Goal: Download file/media: Download file/media

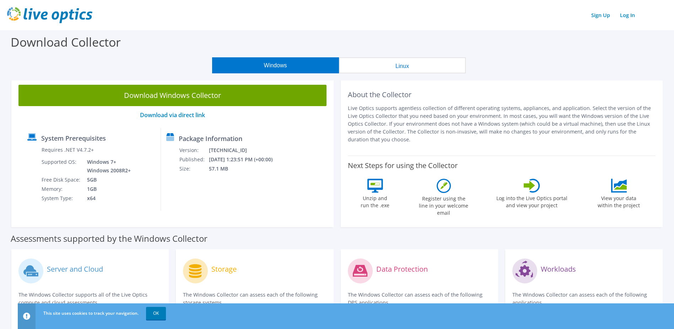
click at [407, 64] on button "Linux" at bounding box center [402, 65] width 127 height 16
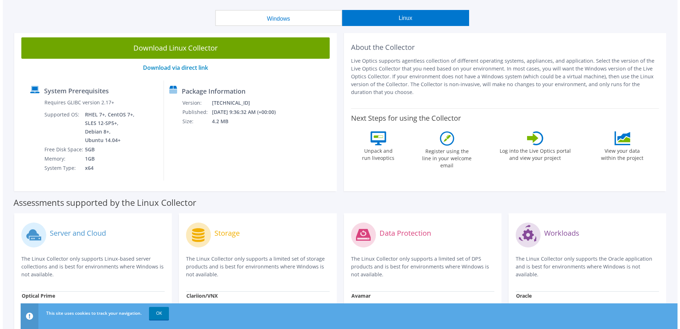
scroll to position [36, 0]
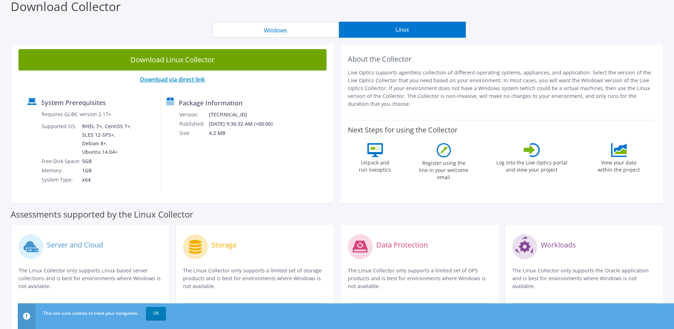
click at [181, 79] on link "Download via direct link" at bounding box center [172, 79] width 65 height 8
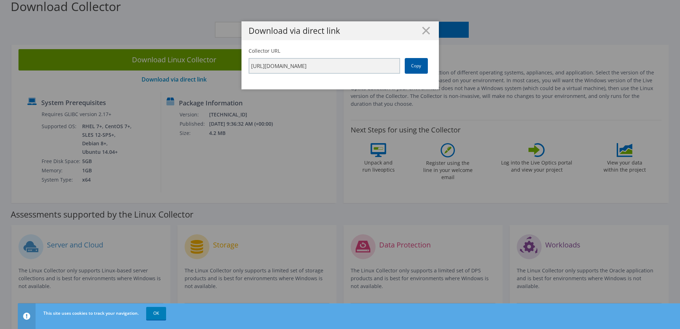
click at [417, 65] on link "Copy" at bounding box center [416, 66] width 23 height 16
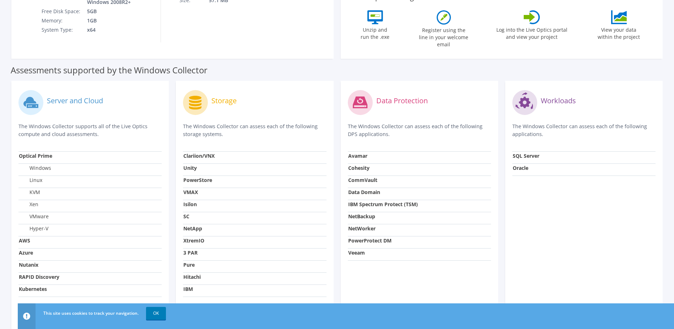
scroll to position [200, 0]
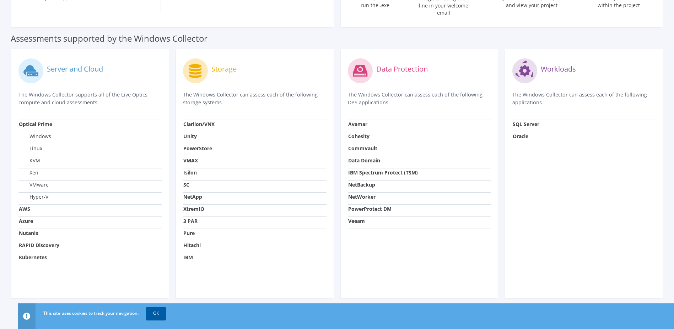
drag, startPoint x: 161, startPoint y: 312, endPoint x: 229, endPoint y: 287, distance: 72.7
click at [161, 311] on link "OK" at bounding box center [156, 312] width 20 height 13
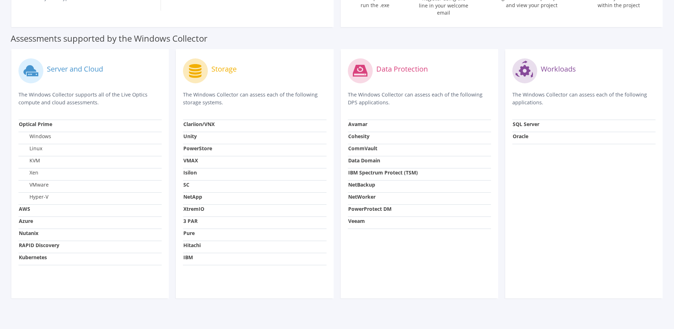
scroll to position [22, 0]
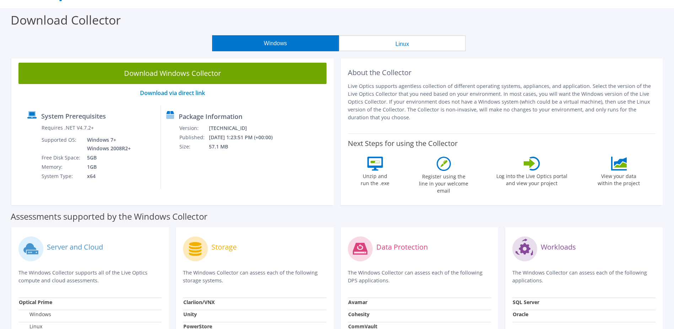
click at [18, 176] on div "Download Windows Collector Download via direct link System Prerequisites Requir…" at bounding box center [172, 129] width 322 height 149
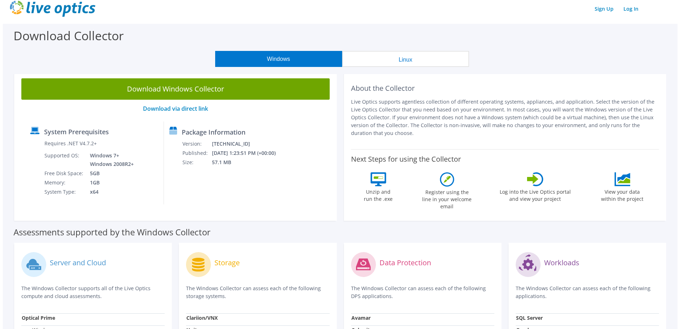
scroll to position [0, 0]
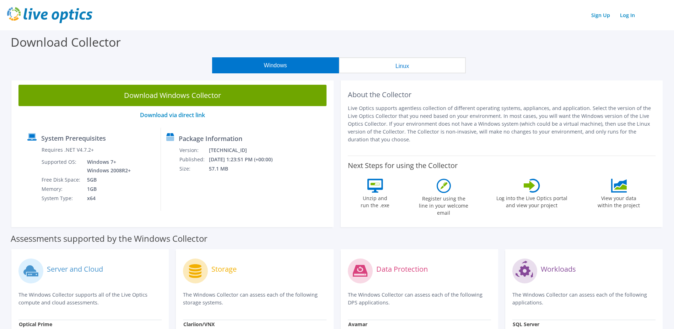
click at [394, 62] on button "Linux" at bounding box center [402, 65] width 127 height 16
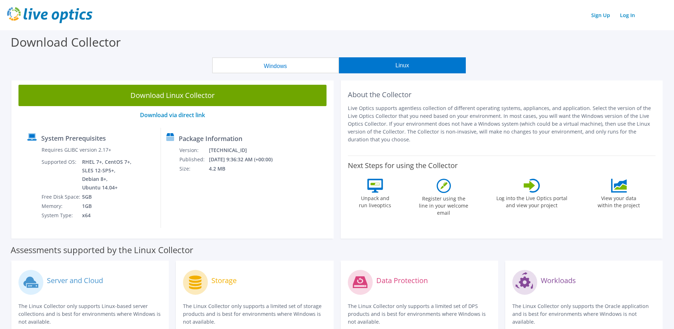
click at [447, 188] on icon at bounding box center [444, 185] width 14 height 14
drag, startPoint x: 470, startPoint y: 207, endPoint x: 421, endPoint y: 183, distance: 53.9
click at [421, 183] on div "Register using the line in your welcome email" at bounding box center [443, 198] width 53 height 41
click at [447, 219] on div "About the Collector Live Optics supports agentless collection of different oper…" at bounding box center [502, 158] width 322 height 161
click at [285, 64] on button "Windows" at bounding box center [275, 65] width 127 height 16
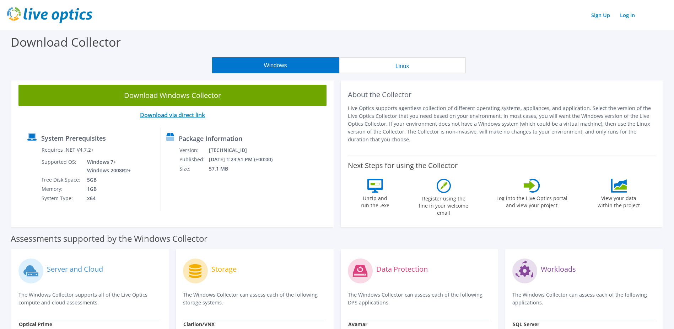
click at [188, 115] on link "Download via direct link" at bounding box center [172, 115] width 65 height 8
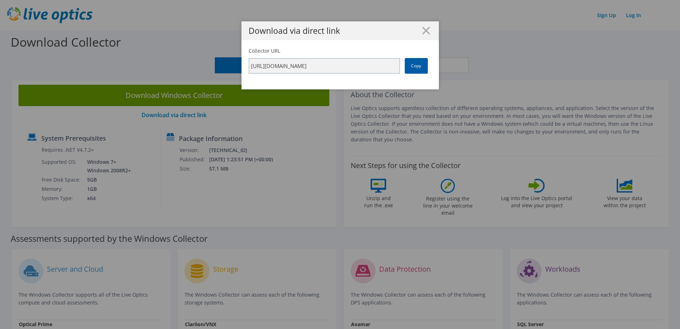
click at [417, 66] on link "Copy" at bounding box center [416, 66] width 23 height 16
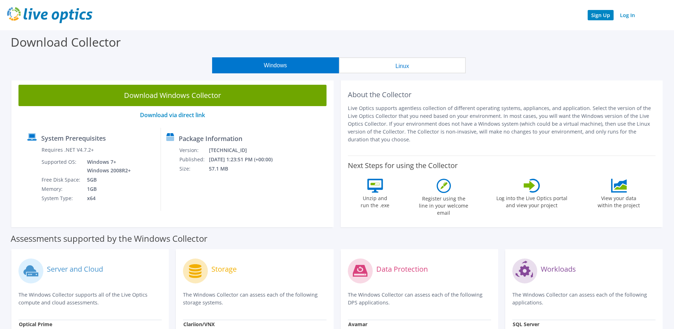
click at [597, 15] on link "Sign Up" at bounding box center [601, 15] width 26 height 10
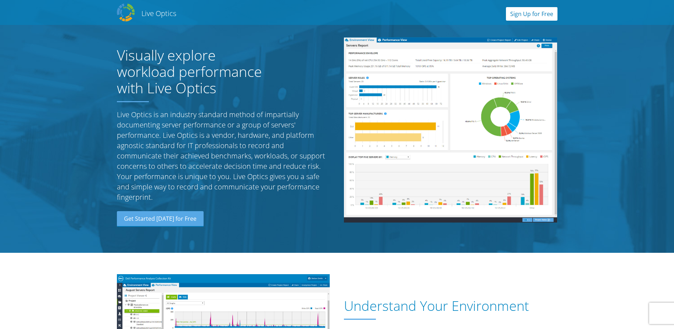
click at [529, 14] on link "Sign Up for Free" at bounding box center [532, 14] width 52 height 14
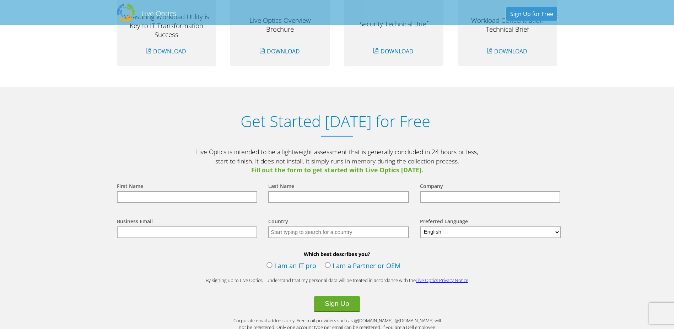
scroll to position [741, 0]
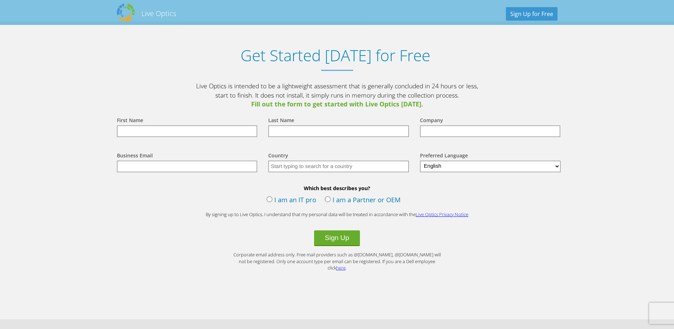
click at [168, 128] on input "text" at bounding box center [187, 131] width 141 height 12
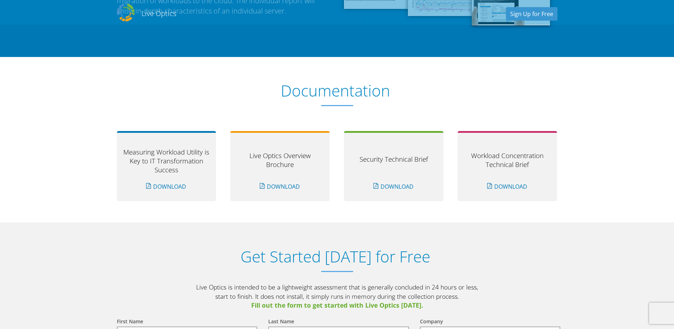
scroll to position [528, 0]
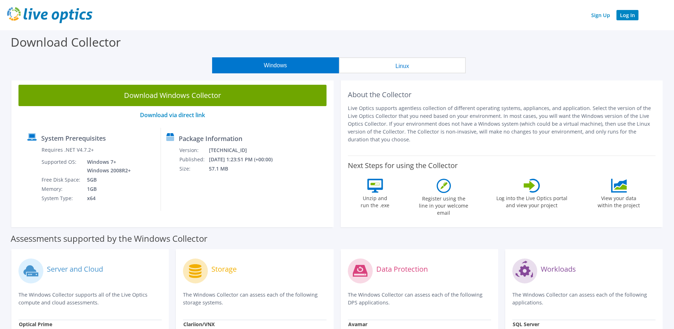
click at [633, 16] on link "Log In" at bounding box center [628, 15] width 22 height 10
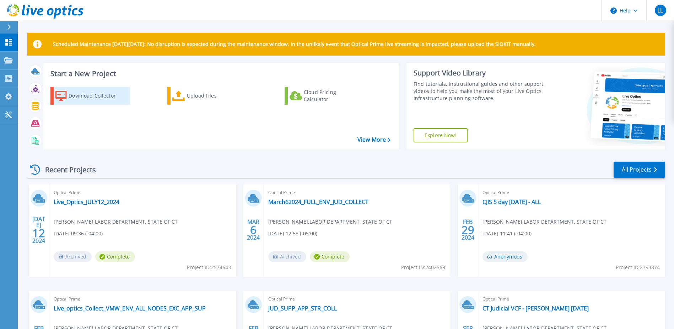
click at [82, 97] on div "Download Collector" at bounding box center [97, 96] width 57 height 14
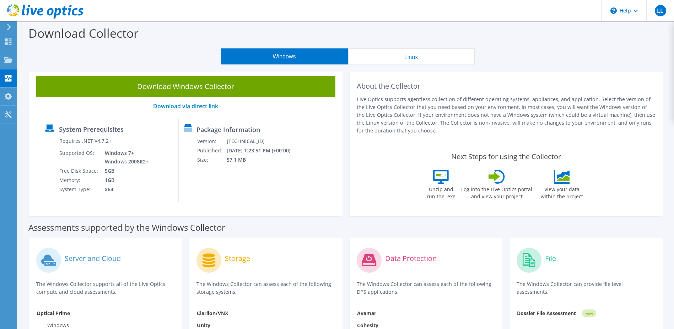
click at [426, 56] on button "Linux" at bounding box center [411, 56] width 127 height 16
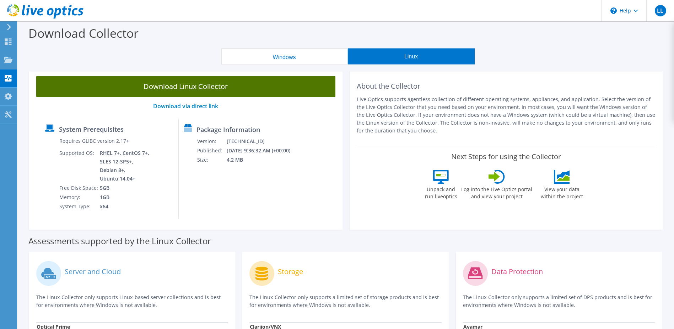
click at [272, 86] on link "Download Linux Collector" at bounding box center [185, 86] width 299 height 21
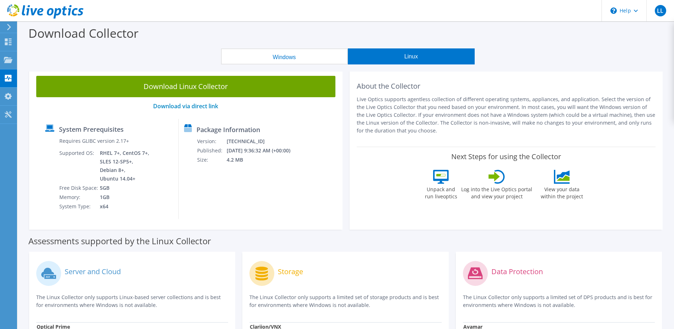
click at [329, 57] on button "Windows" at bounding box center [284, 56] width 127 height 16
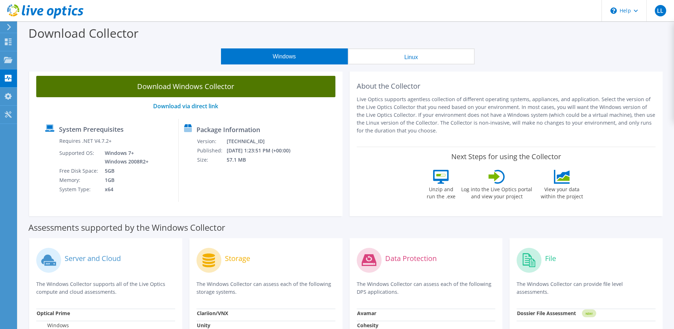
click at [207, 87] on link "Download Windows Collector" at bounding box center [185, 86] width 299 height 21
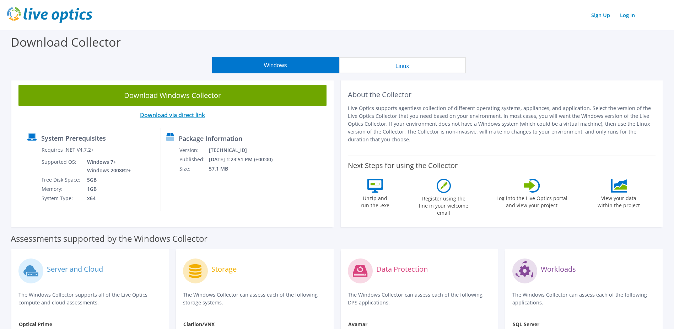
click at [177, 115] on link "Download via direct link" at bounding box center [172, 115] width 65 height 8
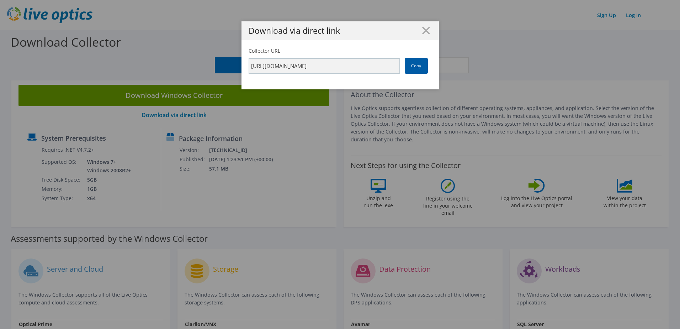
click at [414, 65] on link "Copy" at bounding box center [416, 66] width 23 height 16
click at [422, 31] on line at bounding box center [425, 30] width 7 height 7
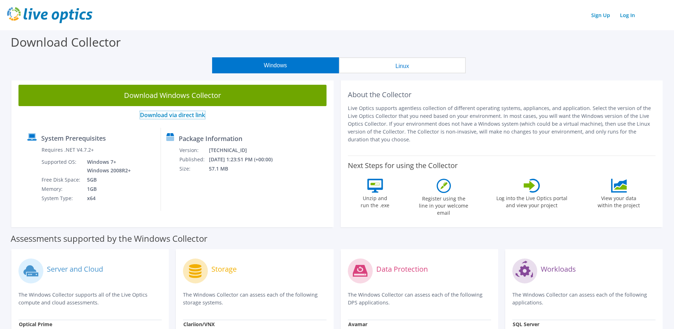
drag, startPoint x: 188, startPoint y: 114, endPoint x: 181, endPoint y: 114, distance: 7.8
click at [181, 114] on link "Download via direct link" at bounding box center [172, 115] width 65 height 8
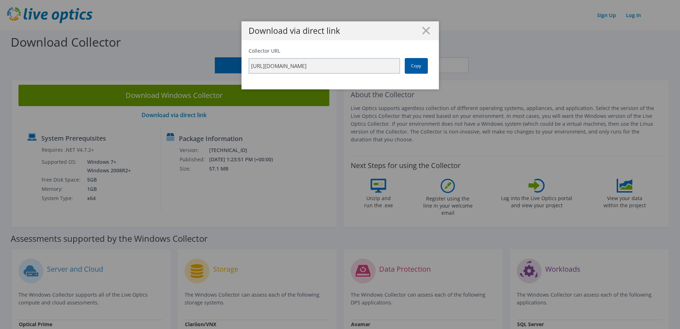
click at [411, 64] on link "Copy" at bounding box center [416, 66] width 23 height 16
click at [424, 28] on icon at bounding box center [426, 31] width 8 height 8
